Goal: Information Seeking & Learning: Learn about a topic

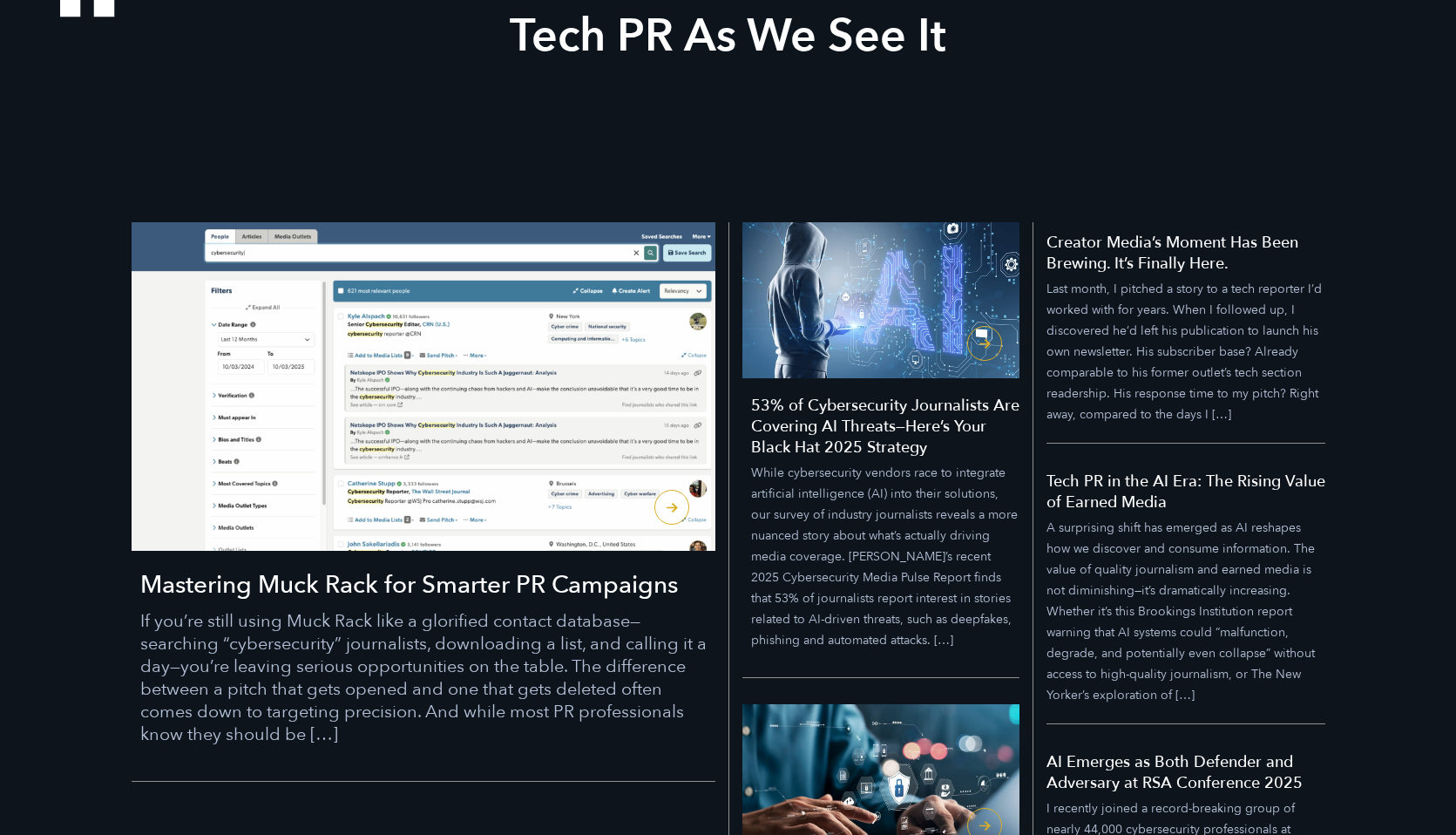
scroll to position [324, 0]
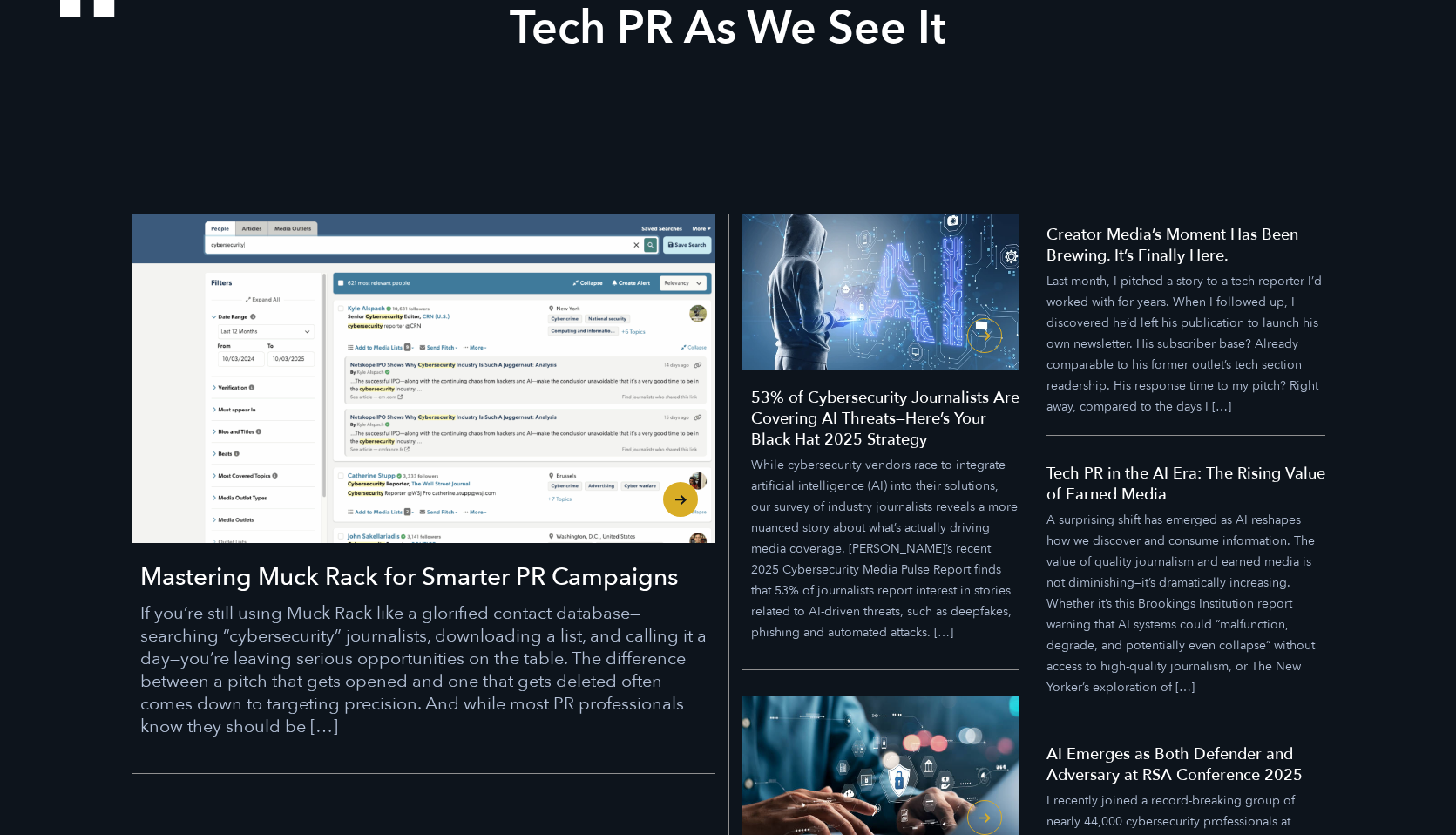
click at [443, 575] on h3 "Mastering Muck Rack for Smarter PR Campaigns" at bounding box center [428, 576] width 576 height 33
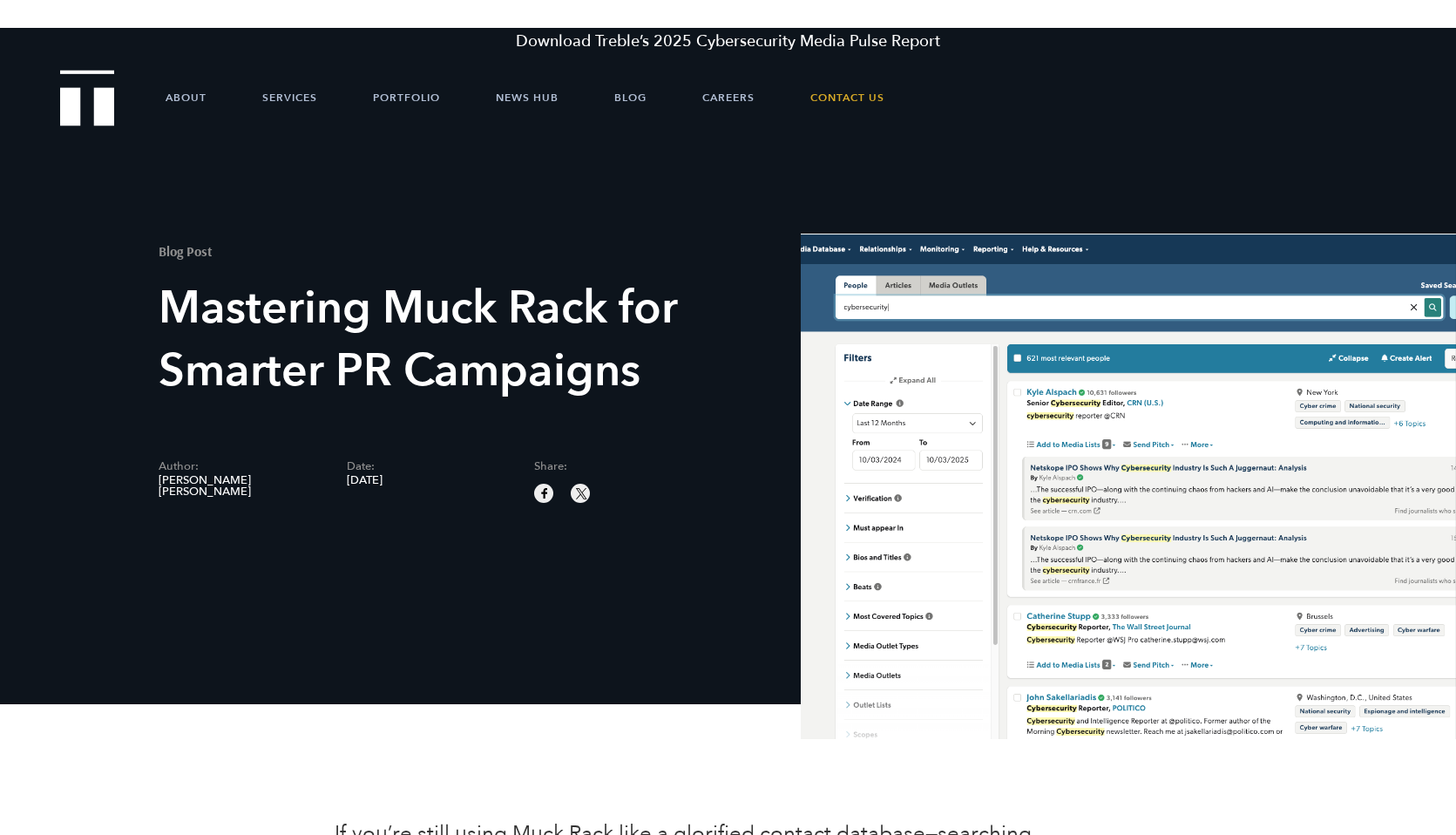
click at [102, 101] on img "Treble logo" at bounding box center [87, 97] width 54 height 55
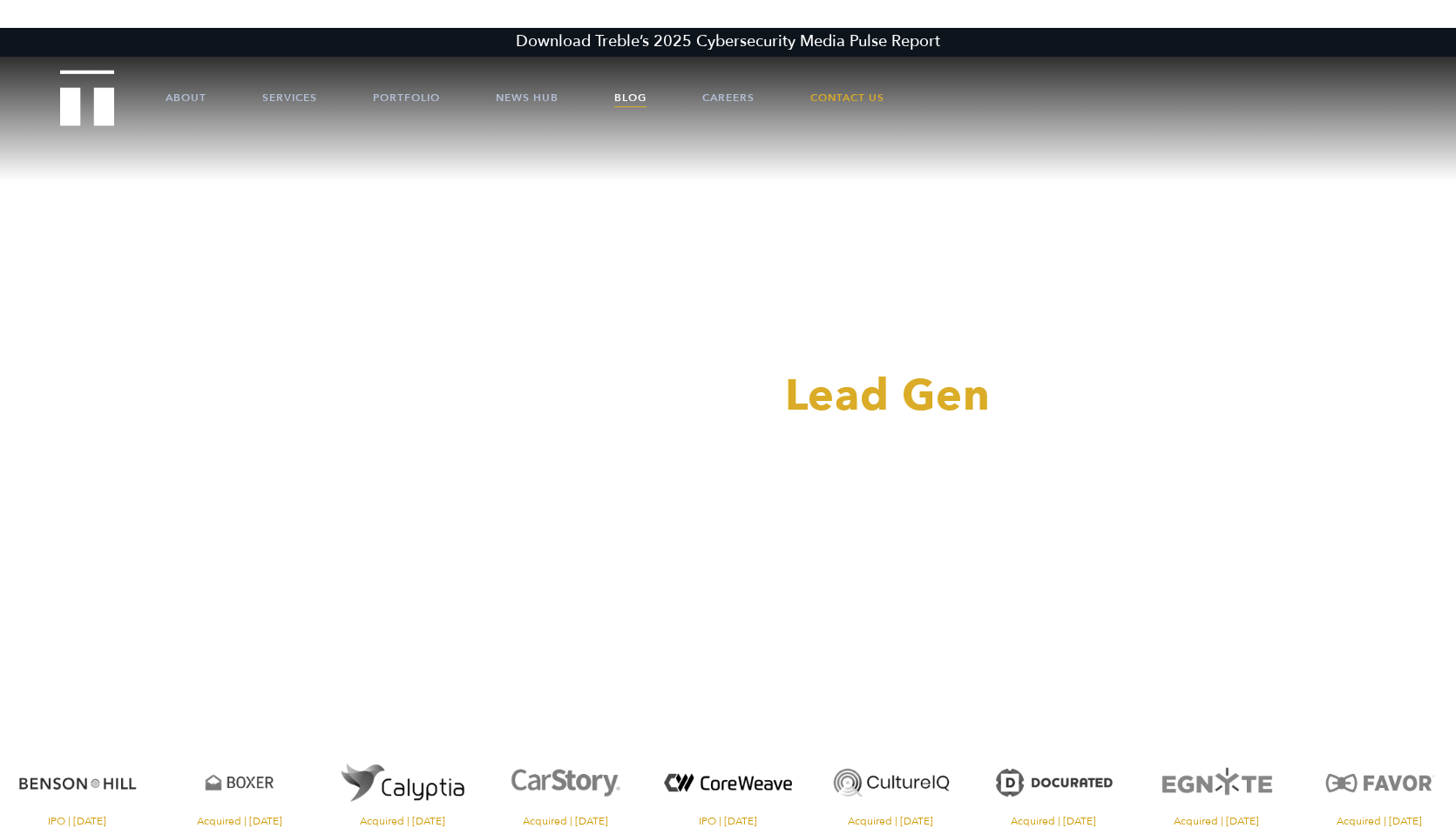
click at [633, 94] on link "Blog" at bounding box center [631, 98] width 33 height 53
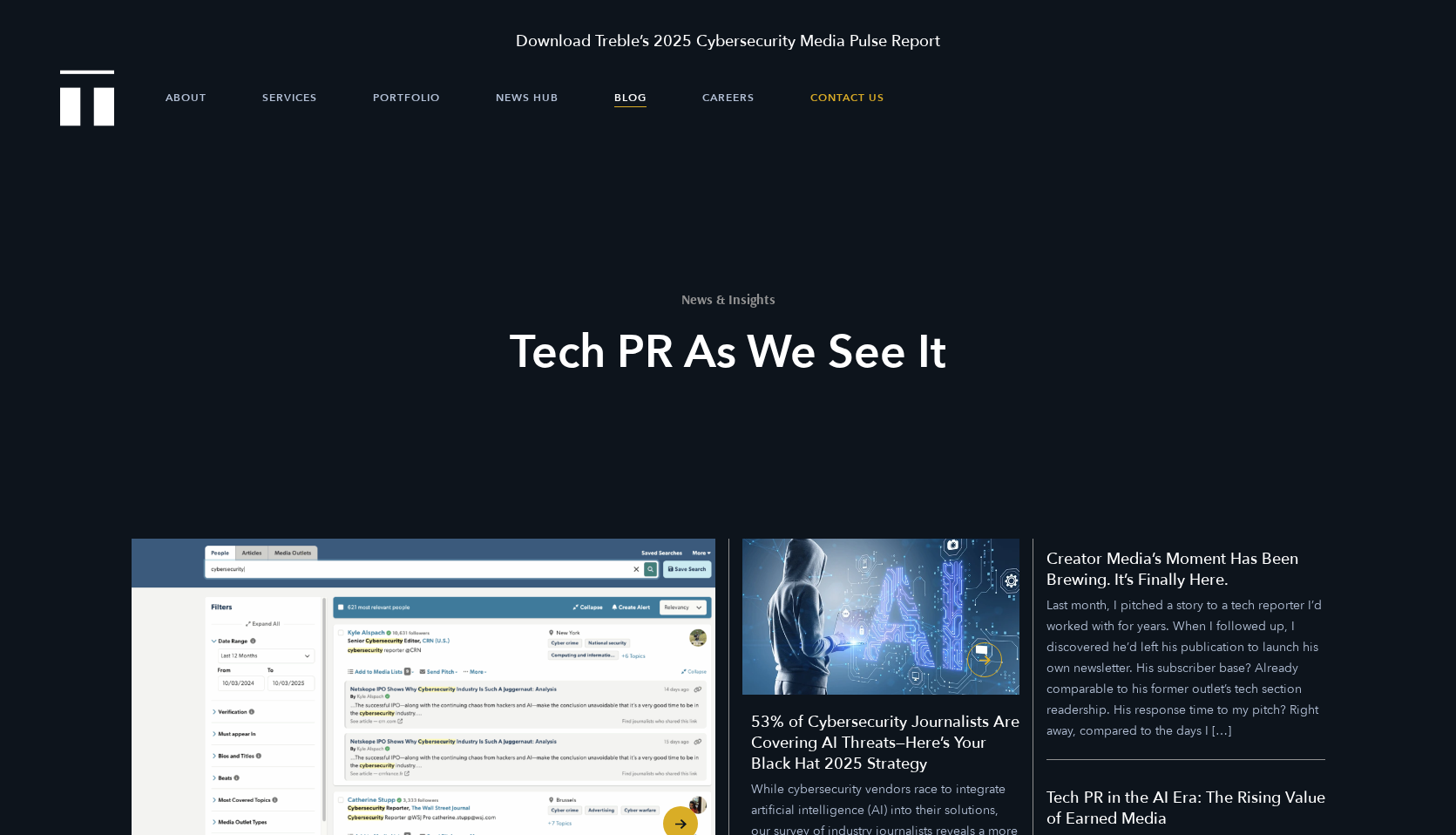
click at [307, 599] on img "Mastering Muck Rack for Smarter PR Campaigns" at bounding box center [423, 702] width 584 height 329
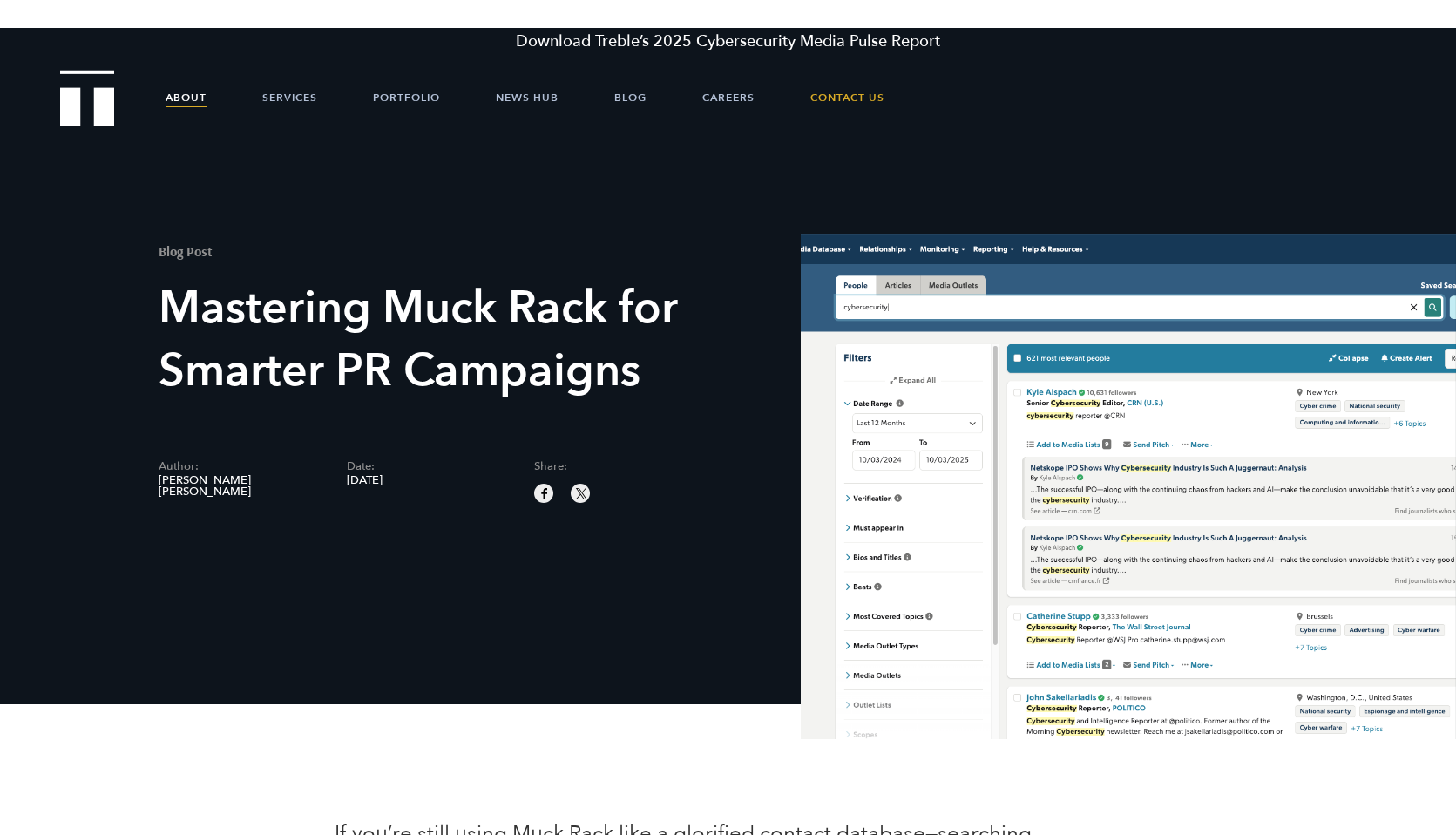
click at [186, 100] on link "About" at bounding box center [185, 98] width 41 height 53
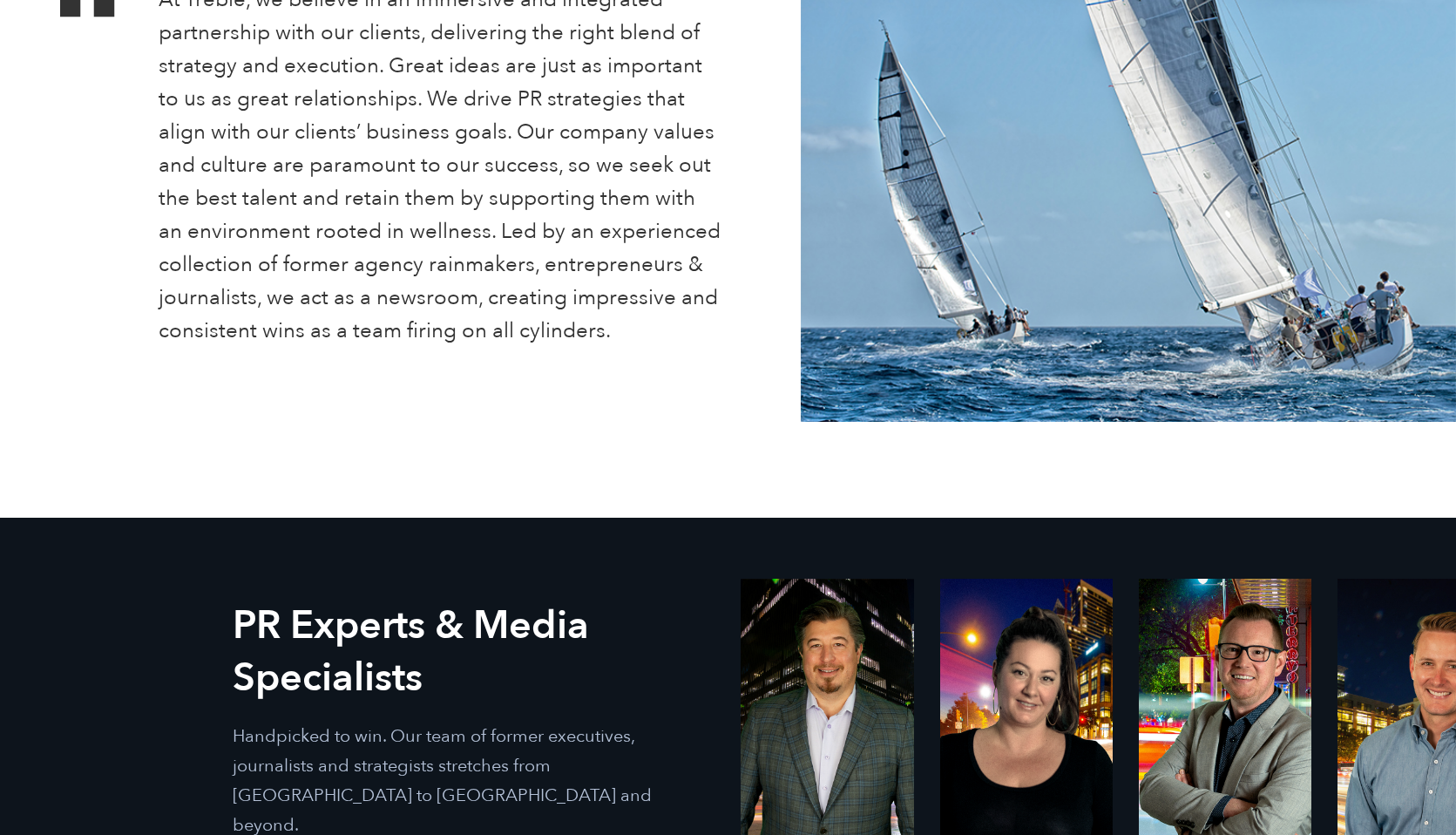
scroll to position [1174, 0]
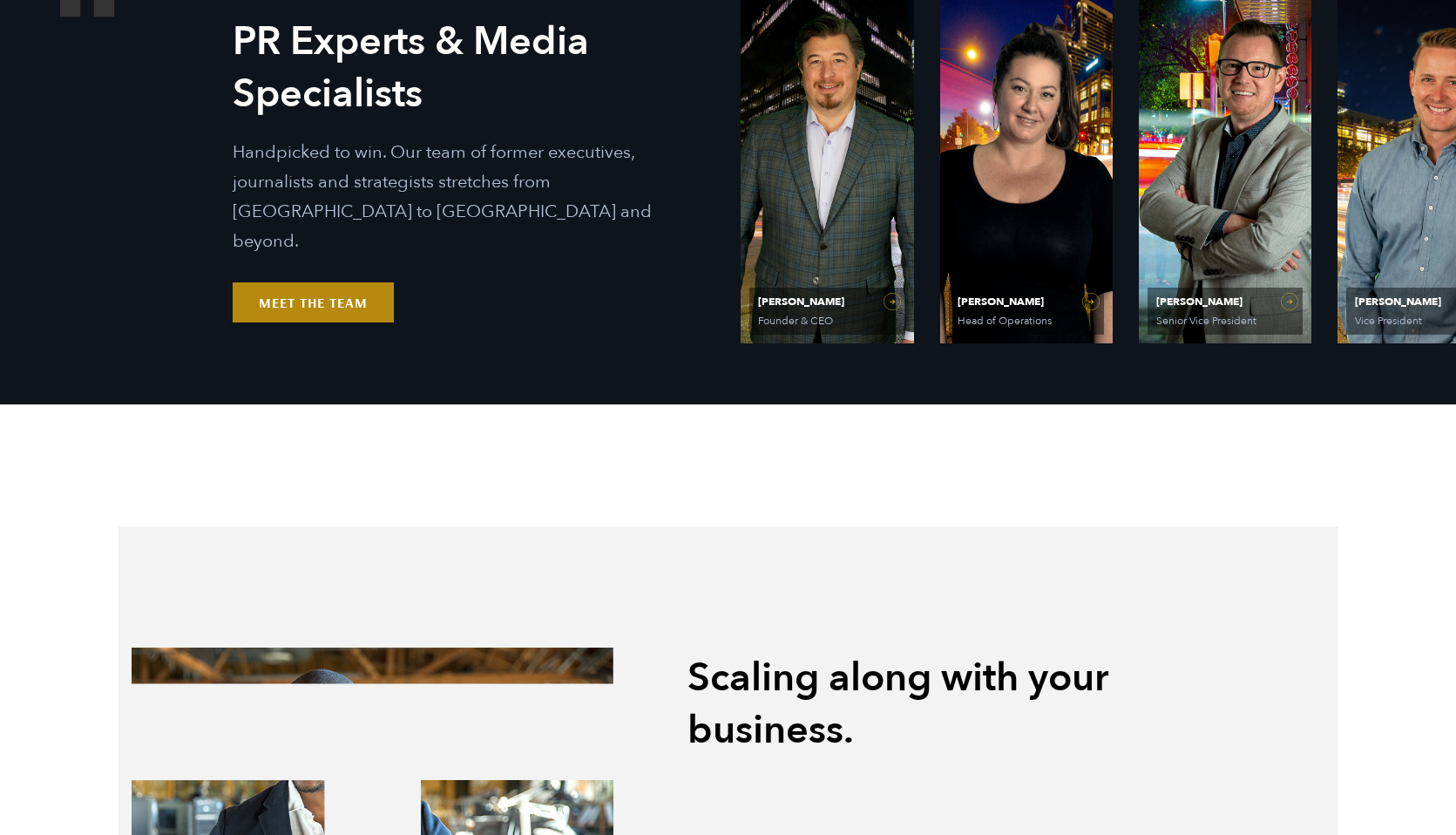
click at [319, 283] on link "Meet the Team" at bounding box center [313, 302] width 162 height 40
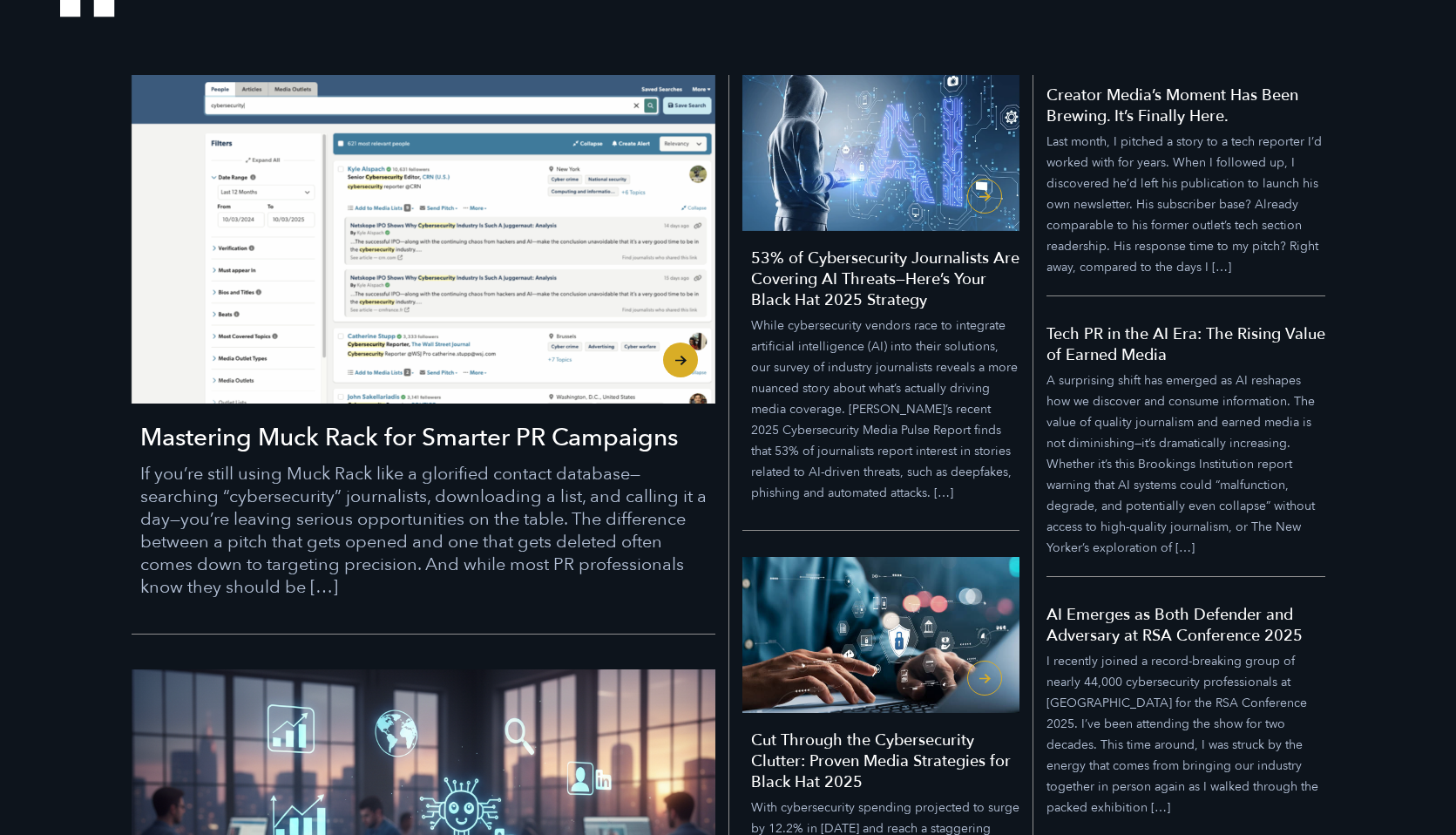
scroll to position [596, 0]
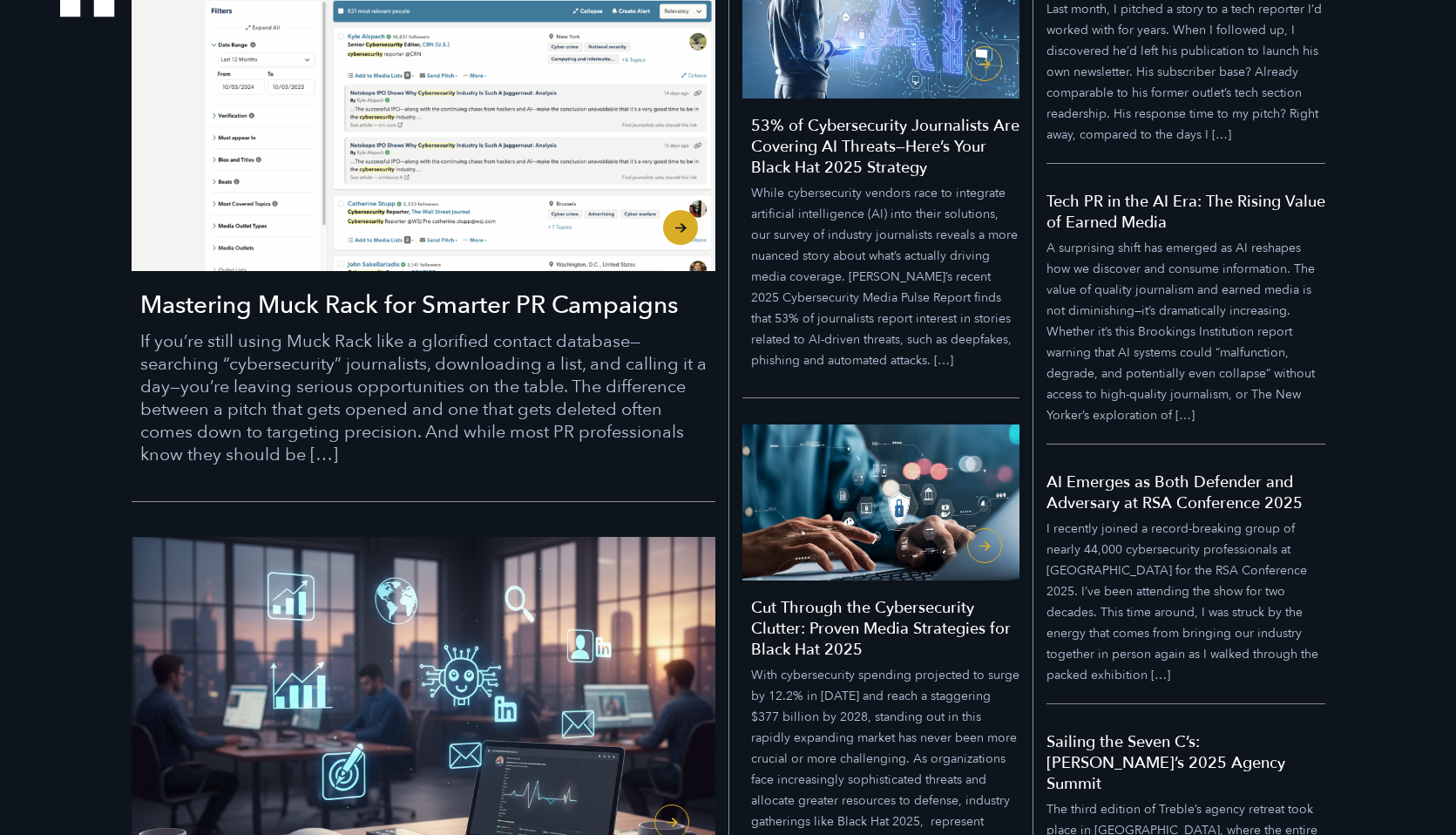
click at [387, 306] on h3 "Mastering Muck Rack for Smarter PR Campaigns" at bounding box center [428, 305] width 576 height 33
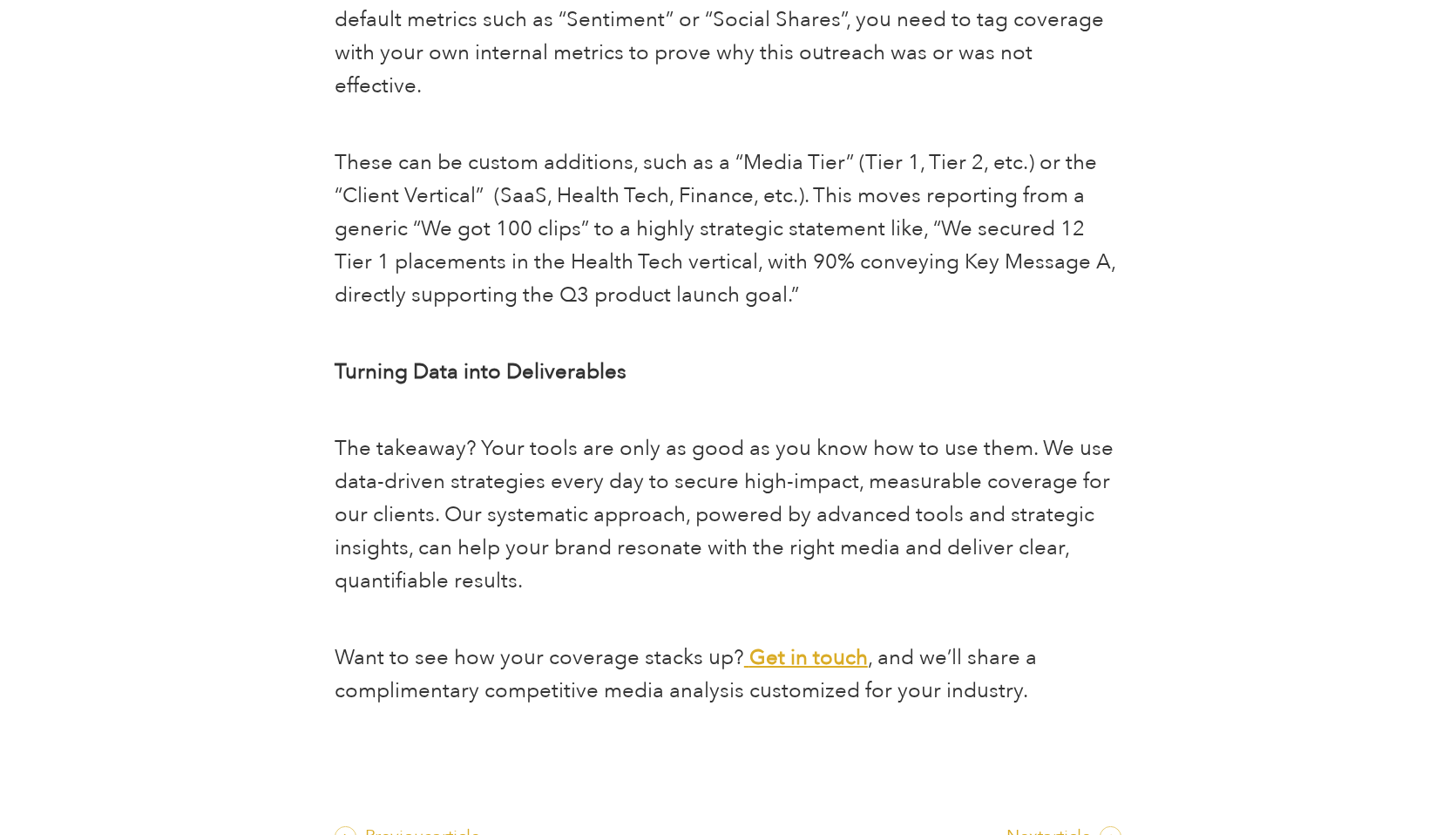
scroll to position [3015, 0]
